Goal: Task Accomplishment & Management: Manage account settings

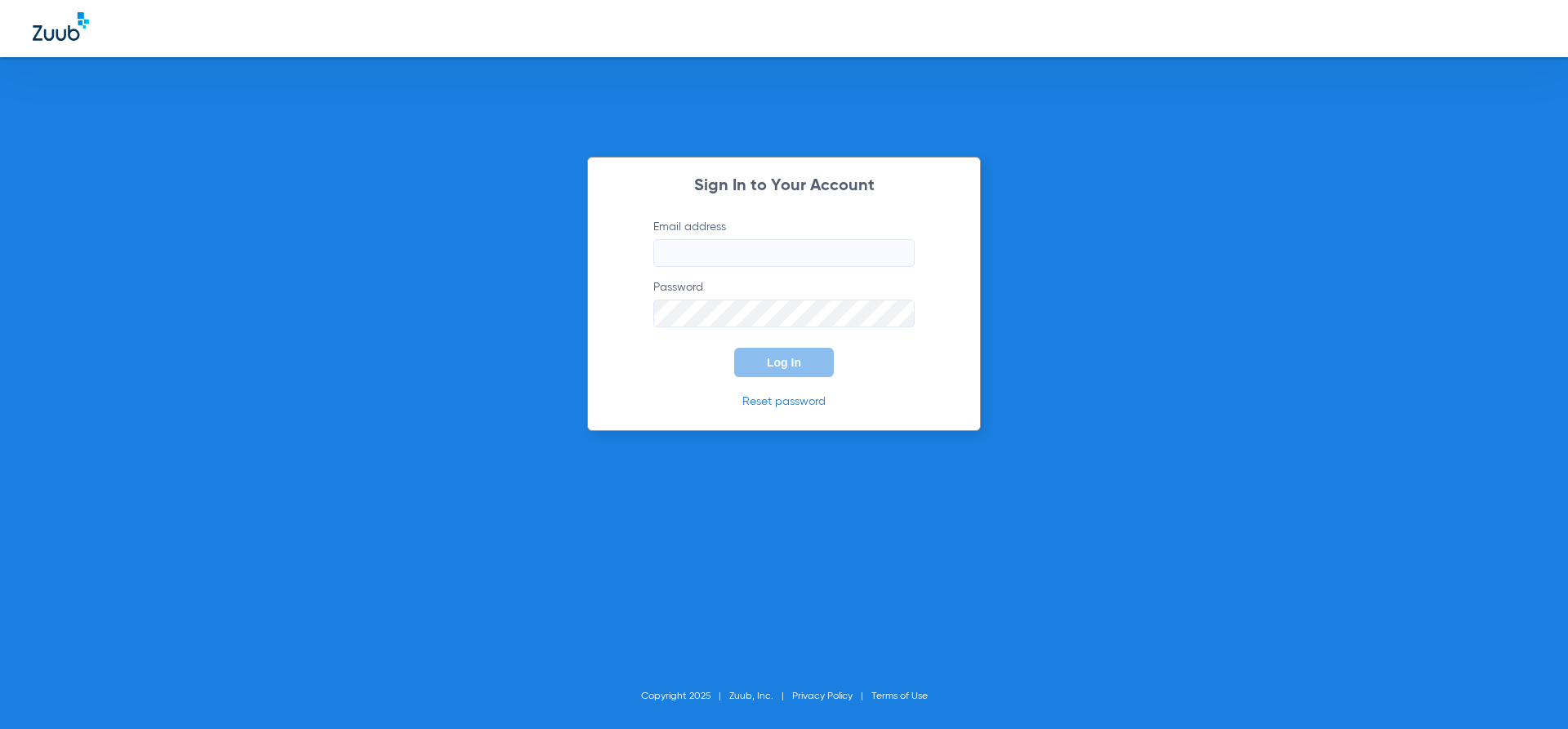
type input "[EMAIL_ADDRESS][DOMAIN_NAME]"
click at [810, 261] on input "[EMAIL_ADDRESS][DOMAIN_NAME]" at bounding box center [784, 253] width 261 height 28
click at [351, 393] on div "Sign In to Your Account Email address [EMAIL_ADDRESS][DOMAIN_NAME] Password Log…" at bounding box center [784, 364] width 1568 height 729
click at [767, 371] on button "Log In" at bounding box center [784, 363] width 99 height 30
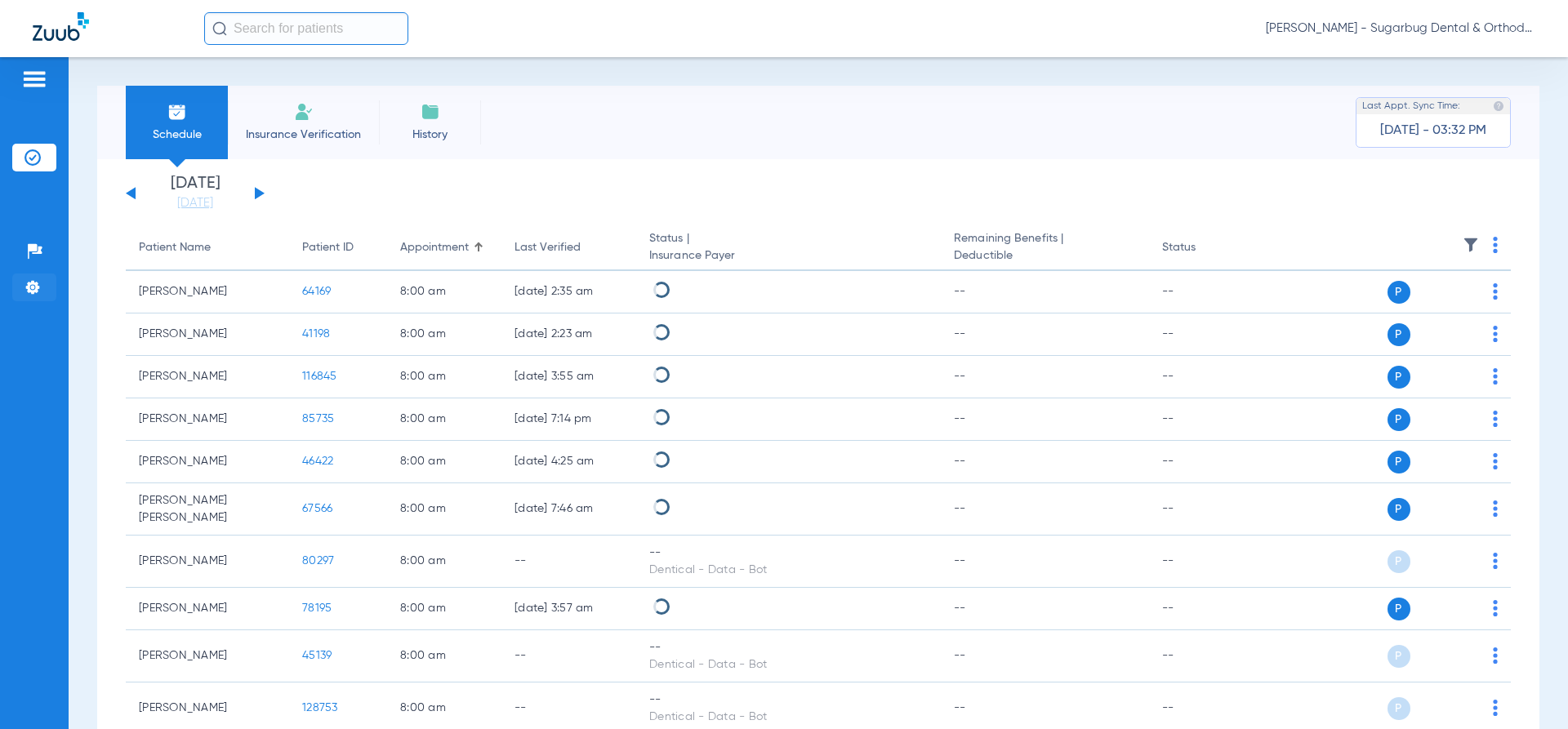
click at [31, 285] on img at bounding box center [32, 287] width 16 height 16
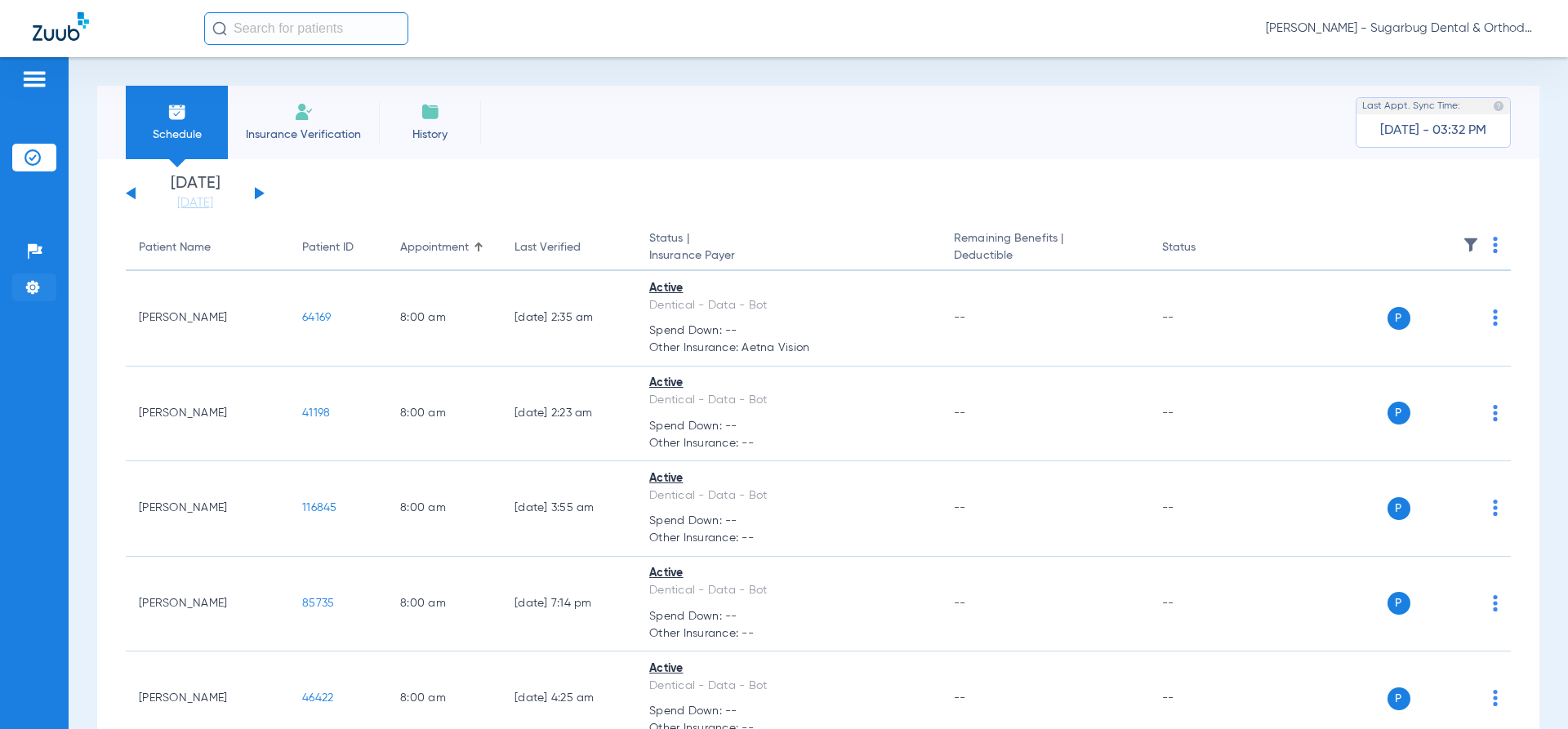
click at [31, 277] on li "Settings" at bounding box center [34, 287] width 44 height 28
click at [28, 281] on img at bounding box center [32, 287] width 16 height 16
click at [1405, 30] on span "[PERSON_NAME] - Sugarbug Dental & Orthodontics" at bounding box center [1400, 28] width 269 height 16
click at [38, 83] on img at bounding box center [33, 79] width 26 height 20
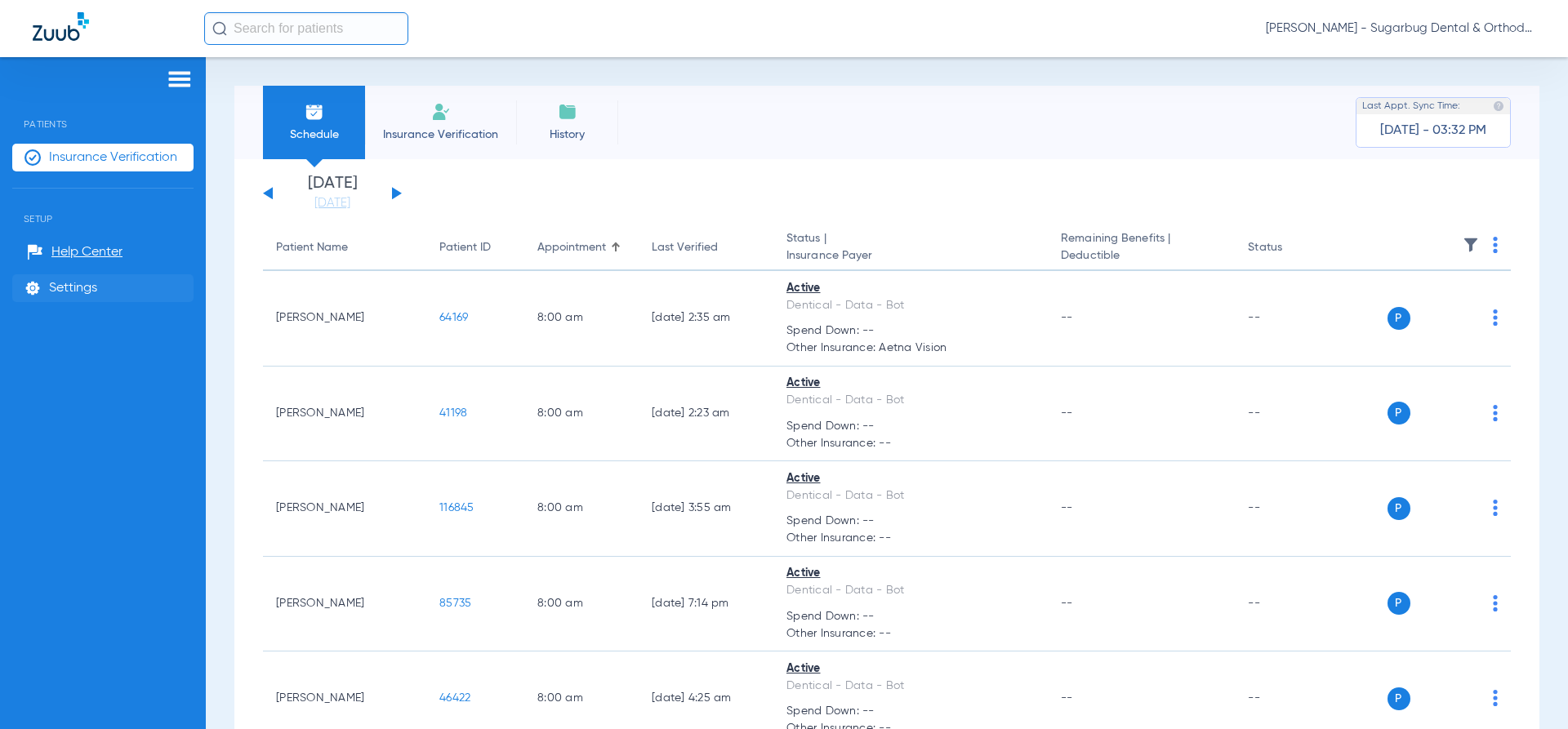
click at [59, 284] on span "Settings" at bounding box center [73, 288] width 48 height 16
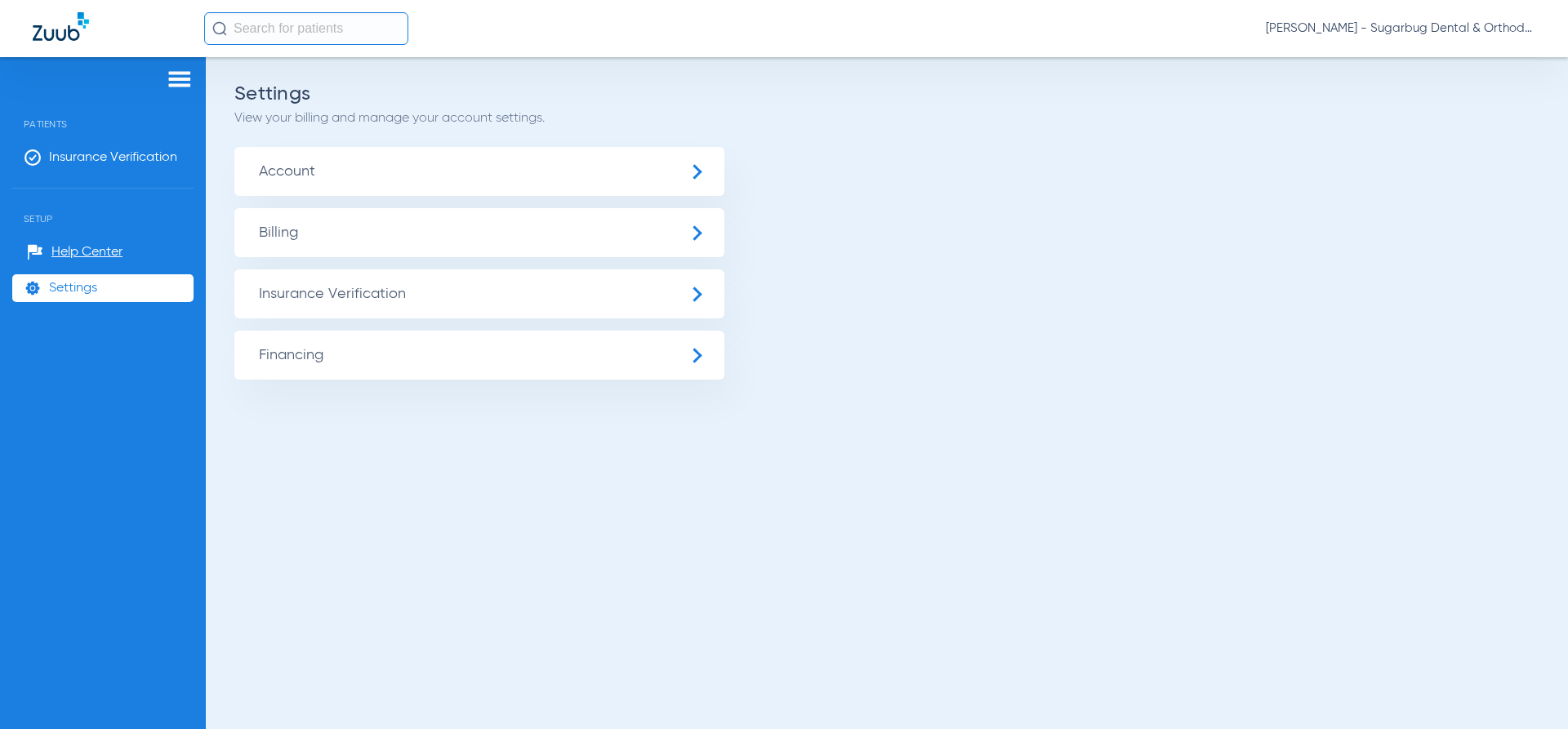
click at [673, 229] on span "Billing" at bounding box center [479, 232] width 490 height 49
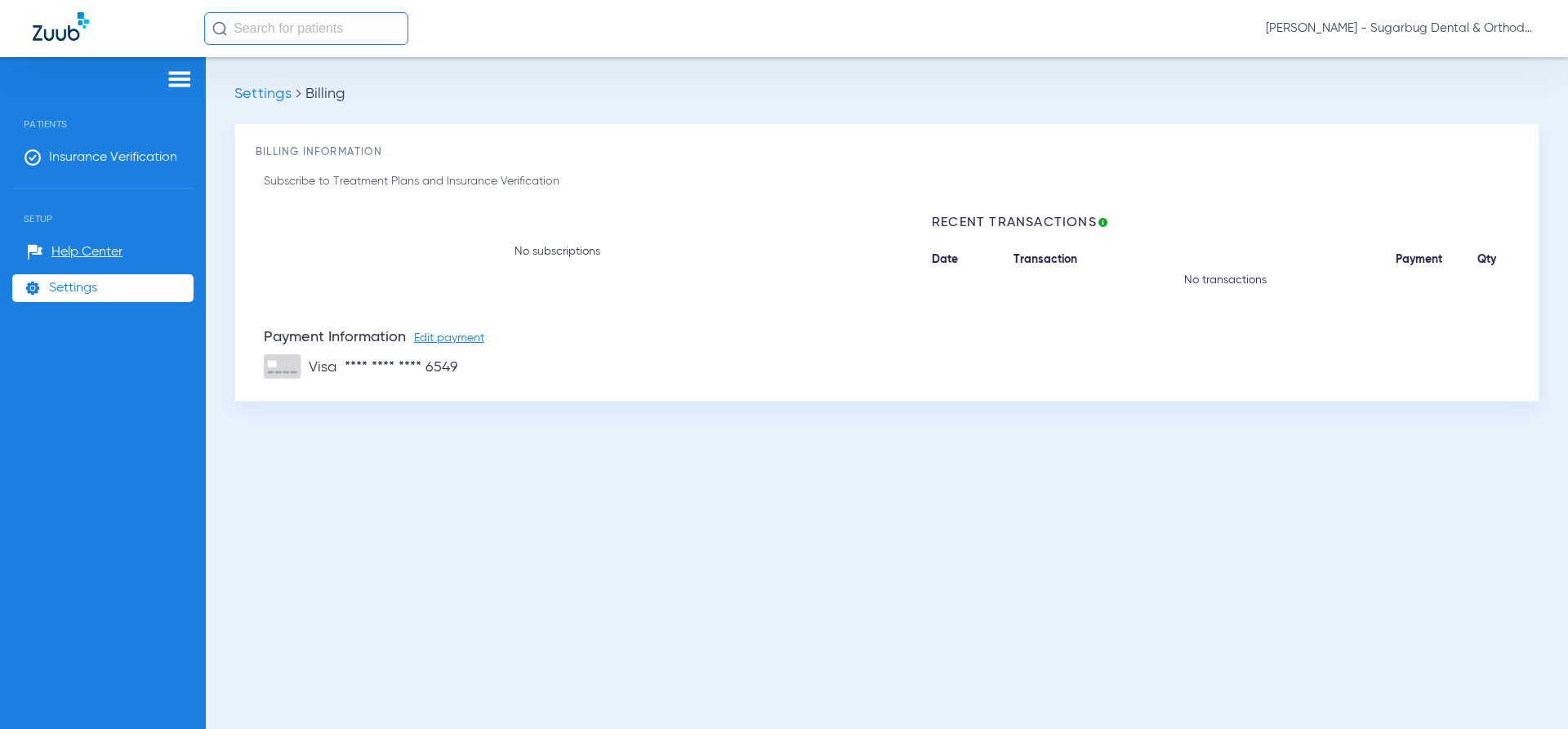
click at [456, 343] on span "Edit payment" at bounding box center [449, 338] width 71 height 11
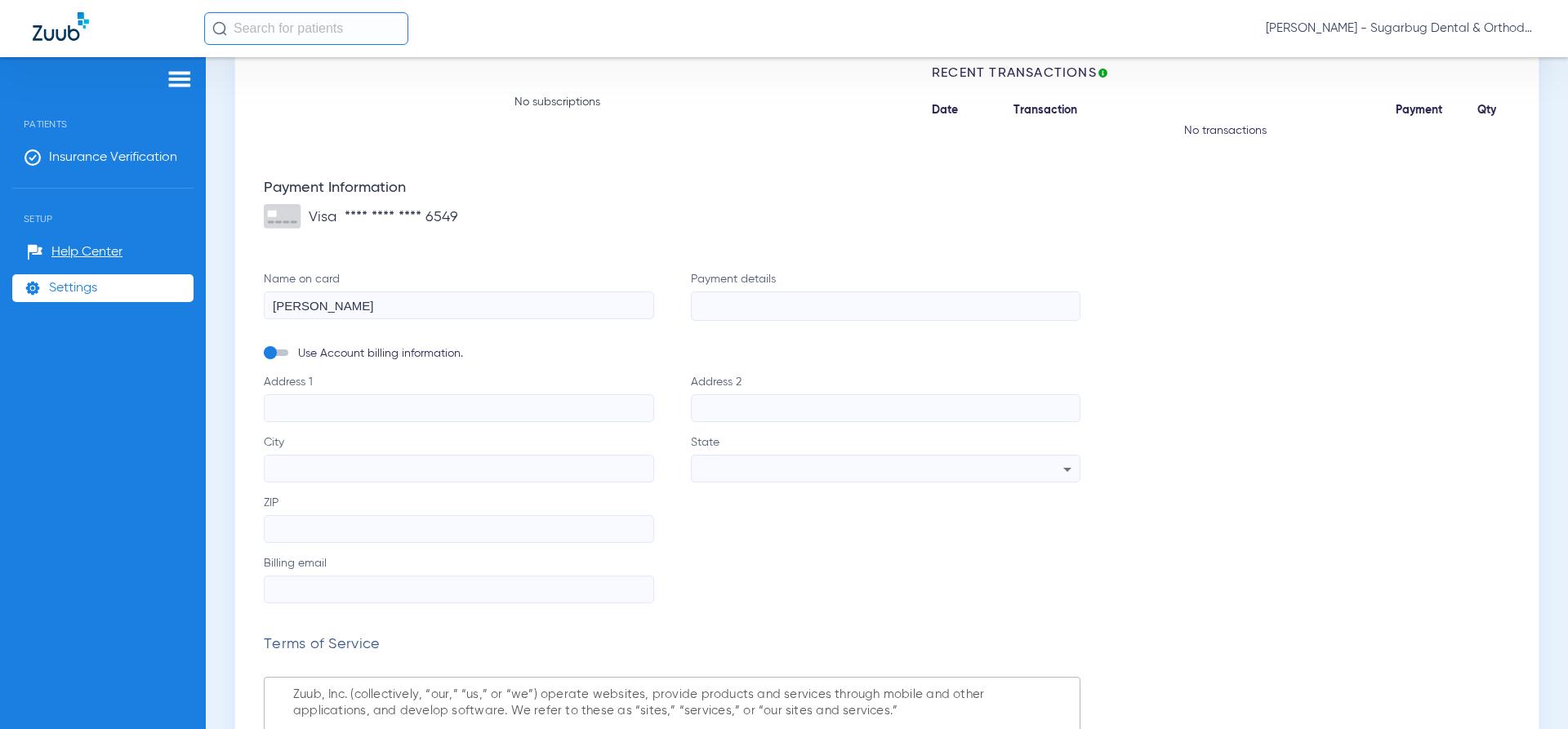
scroll to position [163, 0]
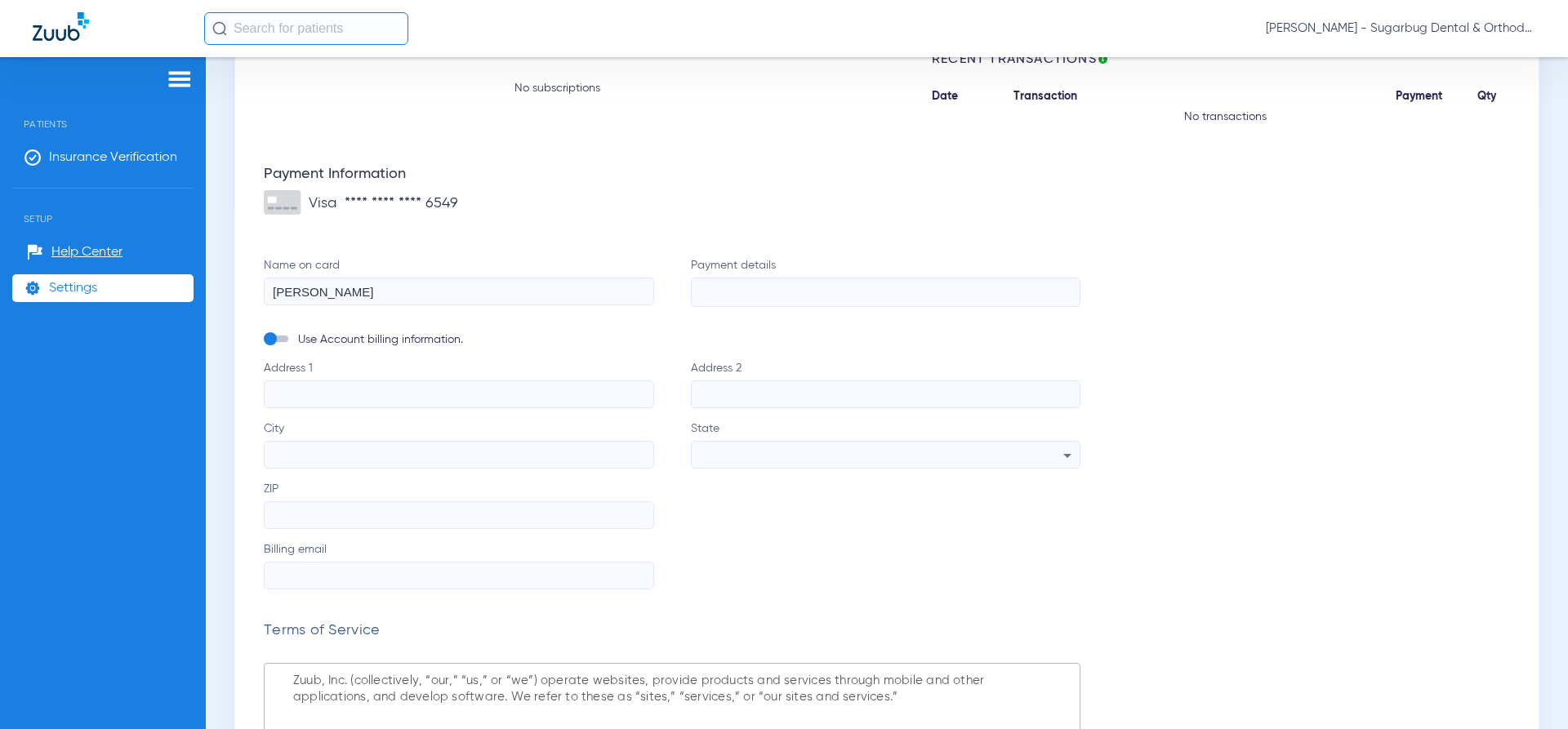
click at [363, 395] on input "Address 1" at bounding box center [458, 394] width 390 height 28
type input "[STREET_ADDRESS]"
click at [439, 450] on input "City" at bounding box center [458, 454] width 390 height 28
type input "Oxnard"
click at [798, 455] on div at bounding box center [882, 455] width 365 height 28
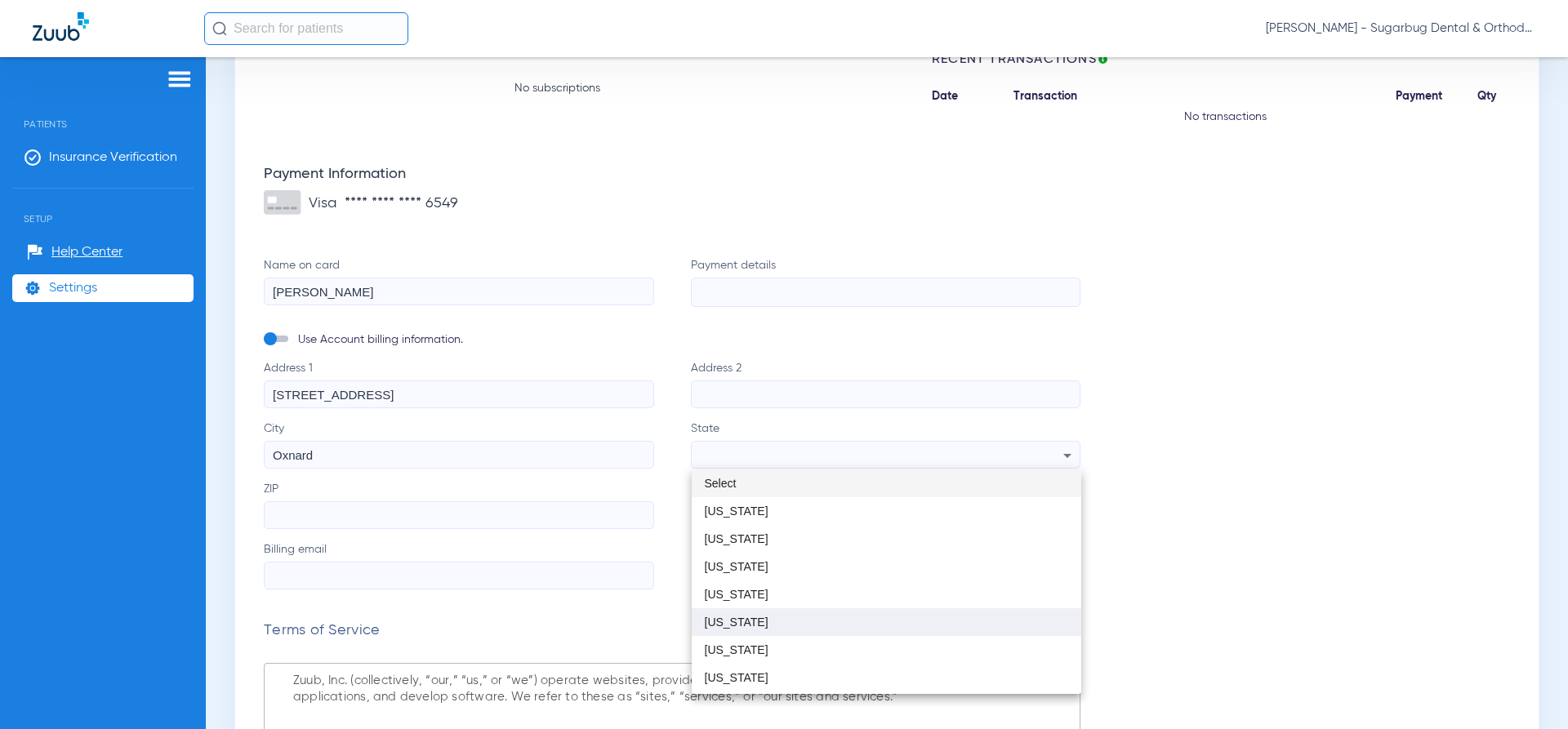
click at [710, 614] on mat-option "[US_STATE]" at bounding box center [887, 622] width 390 height 28
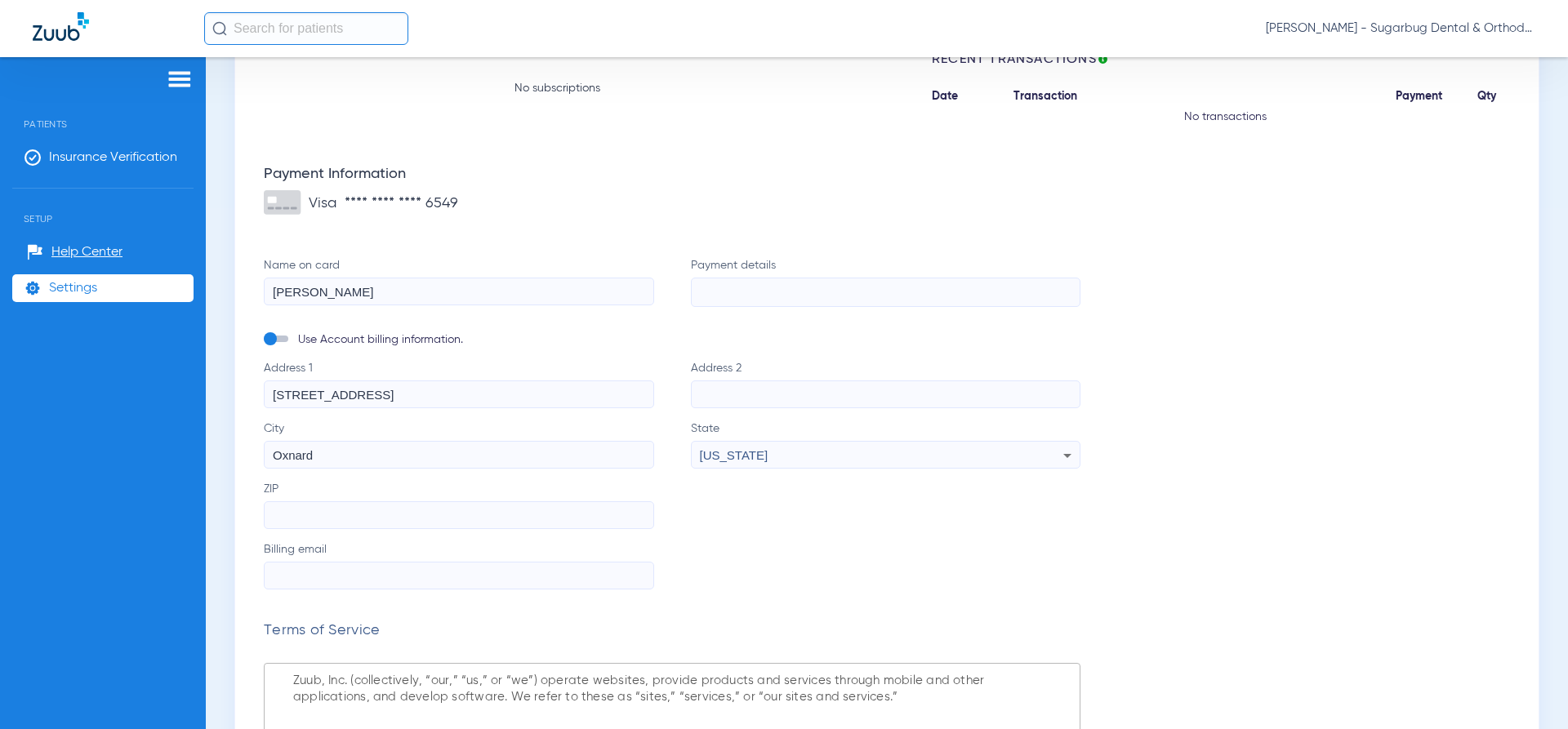
click at [307, 507] on input "ZIP" at bounding box center [458, 514] width 390 height 28
type input "93030"
click at [399, 568] on input "Billing email" at bounding box center [458, 575] width 390 height 28
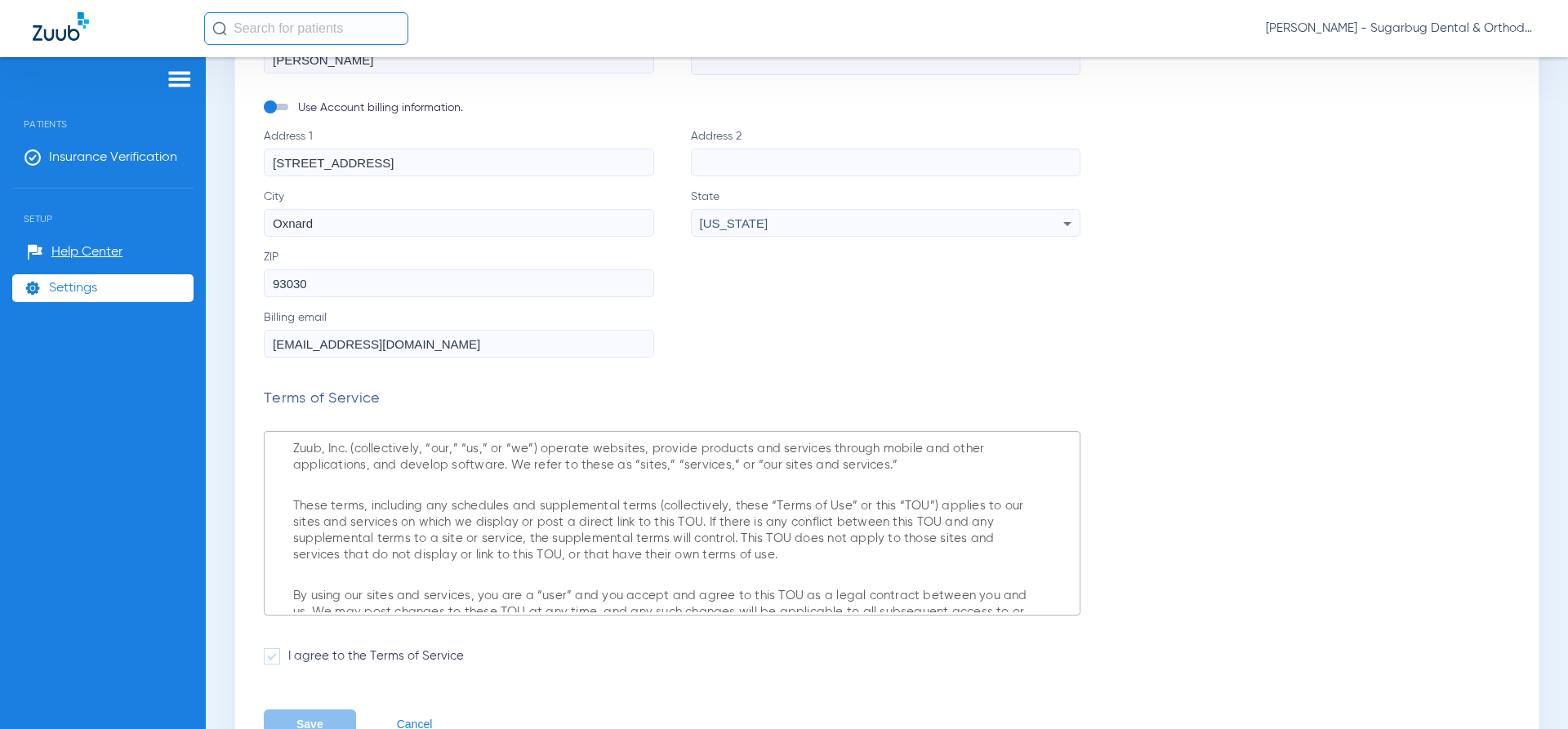
scroll to position [459, 0]
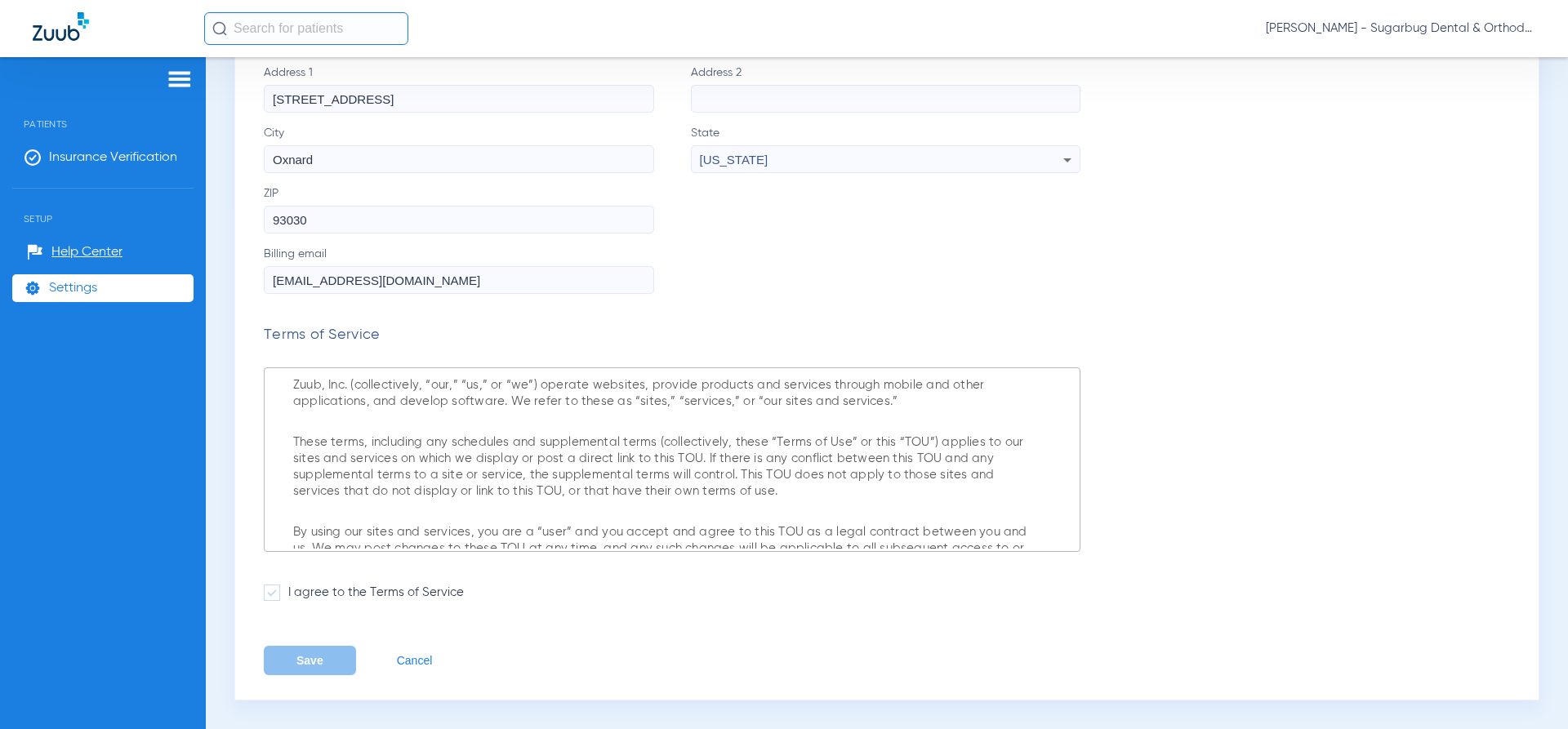
type input "[EMAIL_ADDRESS][DOMAIN_NAME]"
click at [1340, 525] on div "Subscribe to Treatment Plans and Insurance Verification No subscriptions Recent…" at bounding box center [887, 197] width 1263 height 966
click at [276, 592] on span at bounding box center [271, 593] width 16 height 16
click at [292, 587] on input "I agree to the Terms of Service" at bounding box center [292, 587] width 0 height 0
click at [318, 666] on button "Save" at bounding box center [309, 660] width 93 height 30
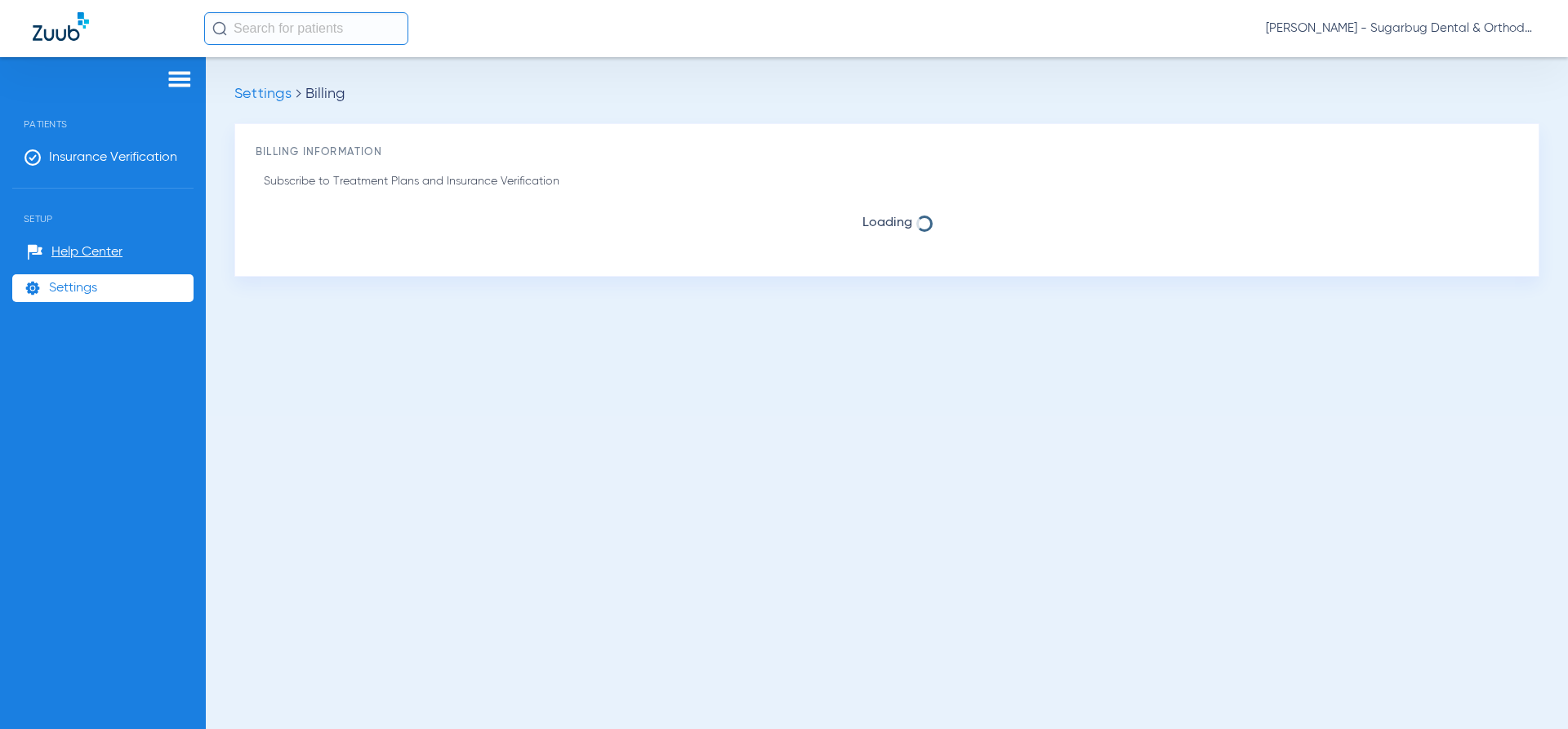
scroll to position [0, 0]
